Goal: Go to known website: Go to known website

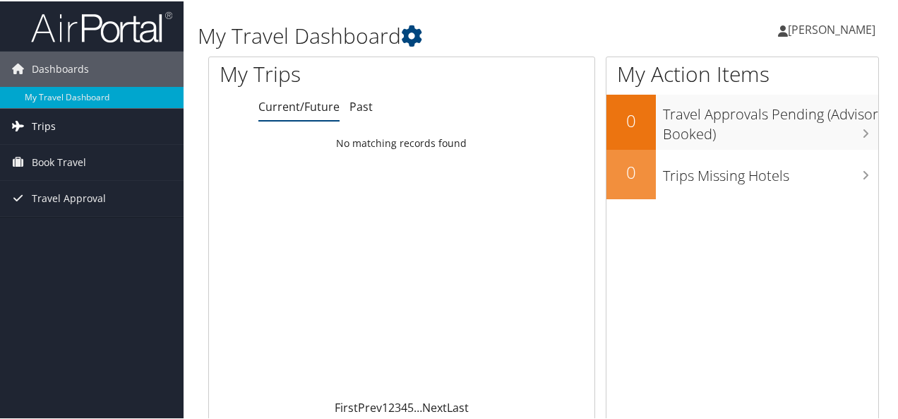
click at [45, 120] on span "Trips" at bounding box center [44, 124] width 24 height 35
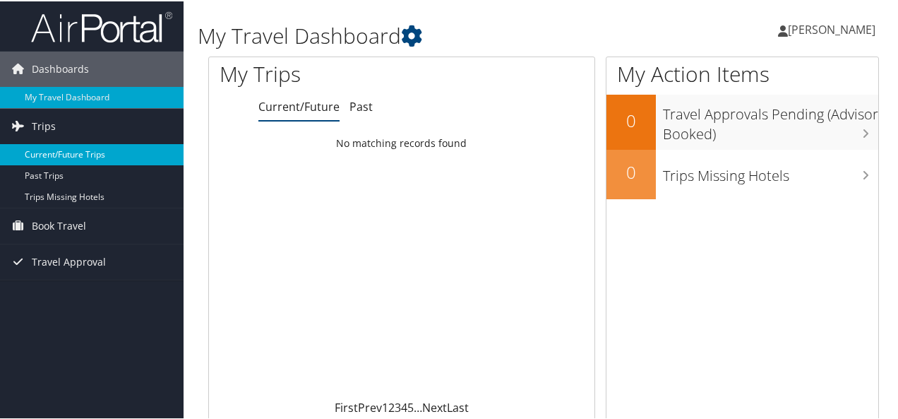
click at [72, 145] on link "Current/Future Trips" at bounding box center [92, 153] width 184 height 21
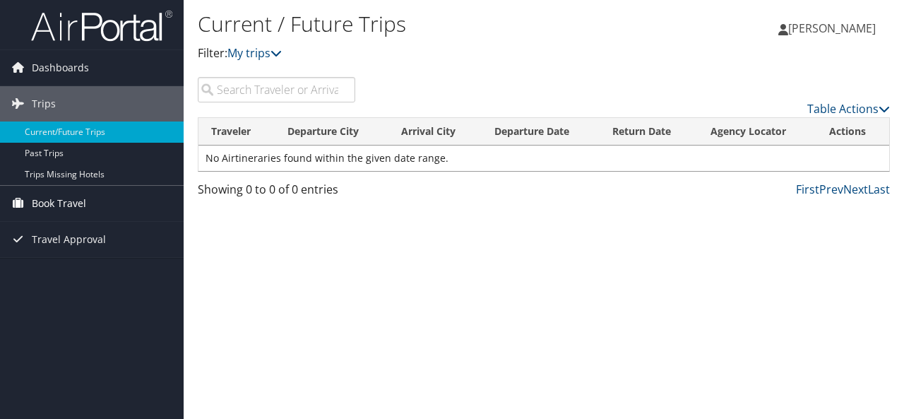
click at [69, 203] on span "Book Travel" at bounding box center [59, 203] width 54 height 35
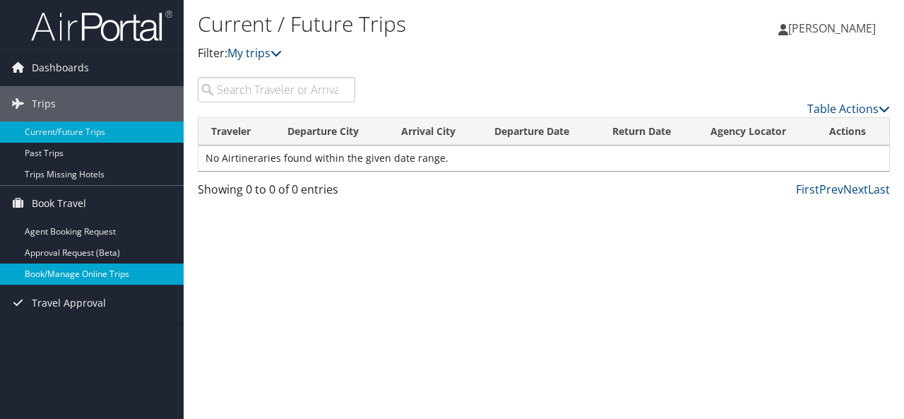
click at [79, 276] on link "Book/Manage Online Trips" at bounding box center [92, 273] width 184 height 21
